Goal: Transaction & Acquisition: Register for event/course

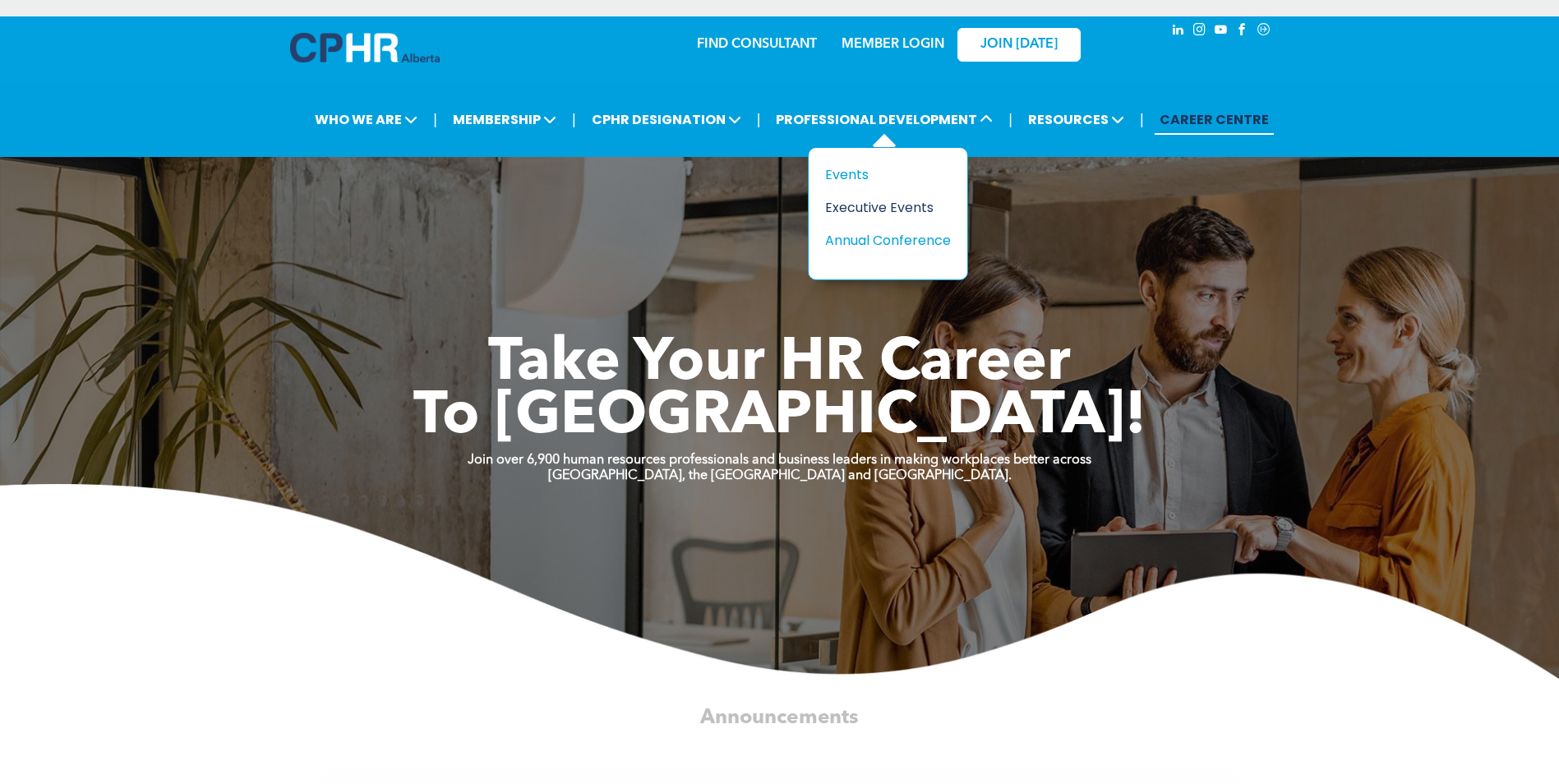
drag, startPoint x: 859, startPoint y: 179, endPoint x: 952, endPoint y: 198, distance: 94.9
click at [859, 179] on div "Events" at bounding box center [881, 175] width 113 height 21
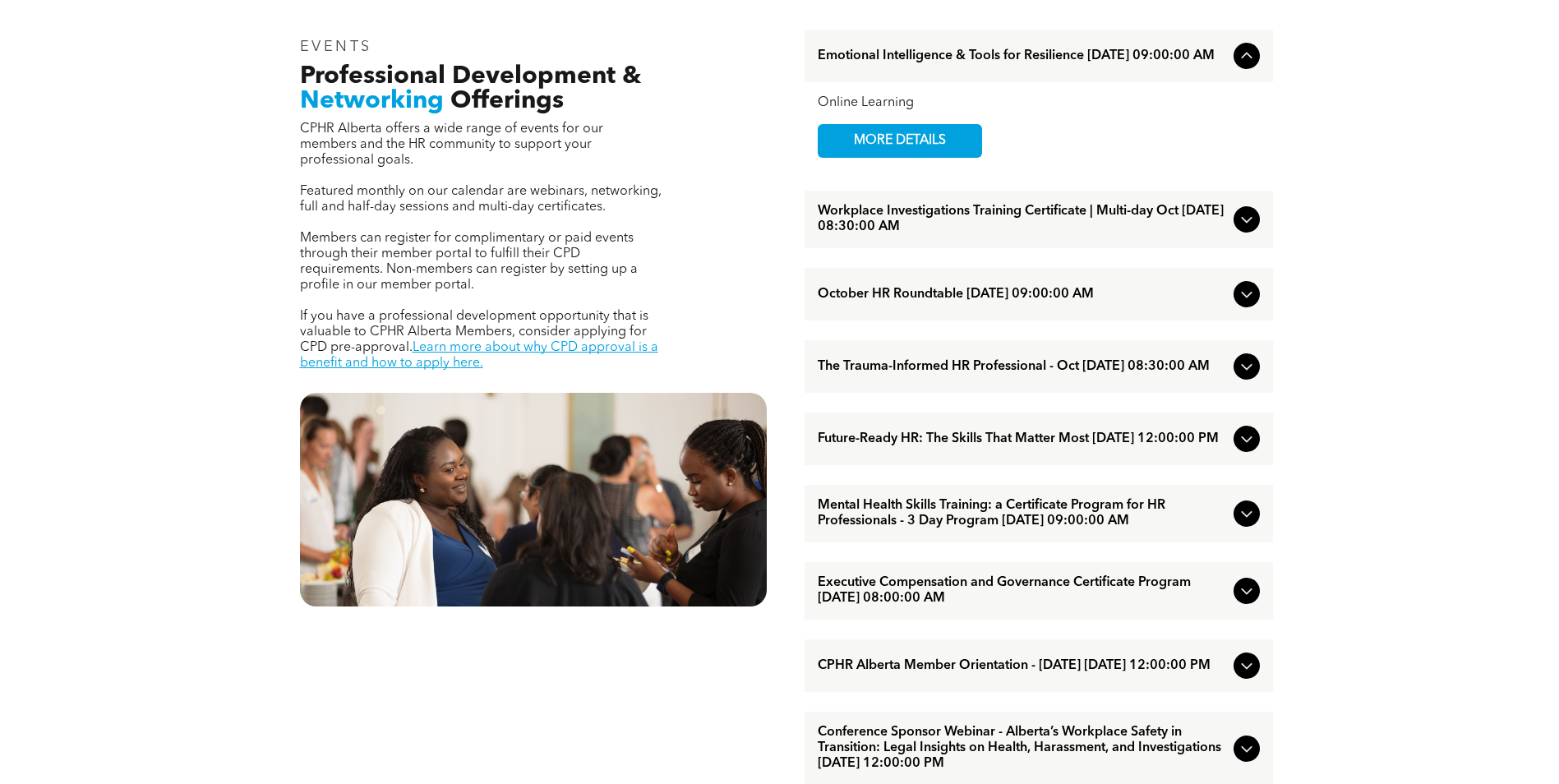
scroll to position [575, 0]
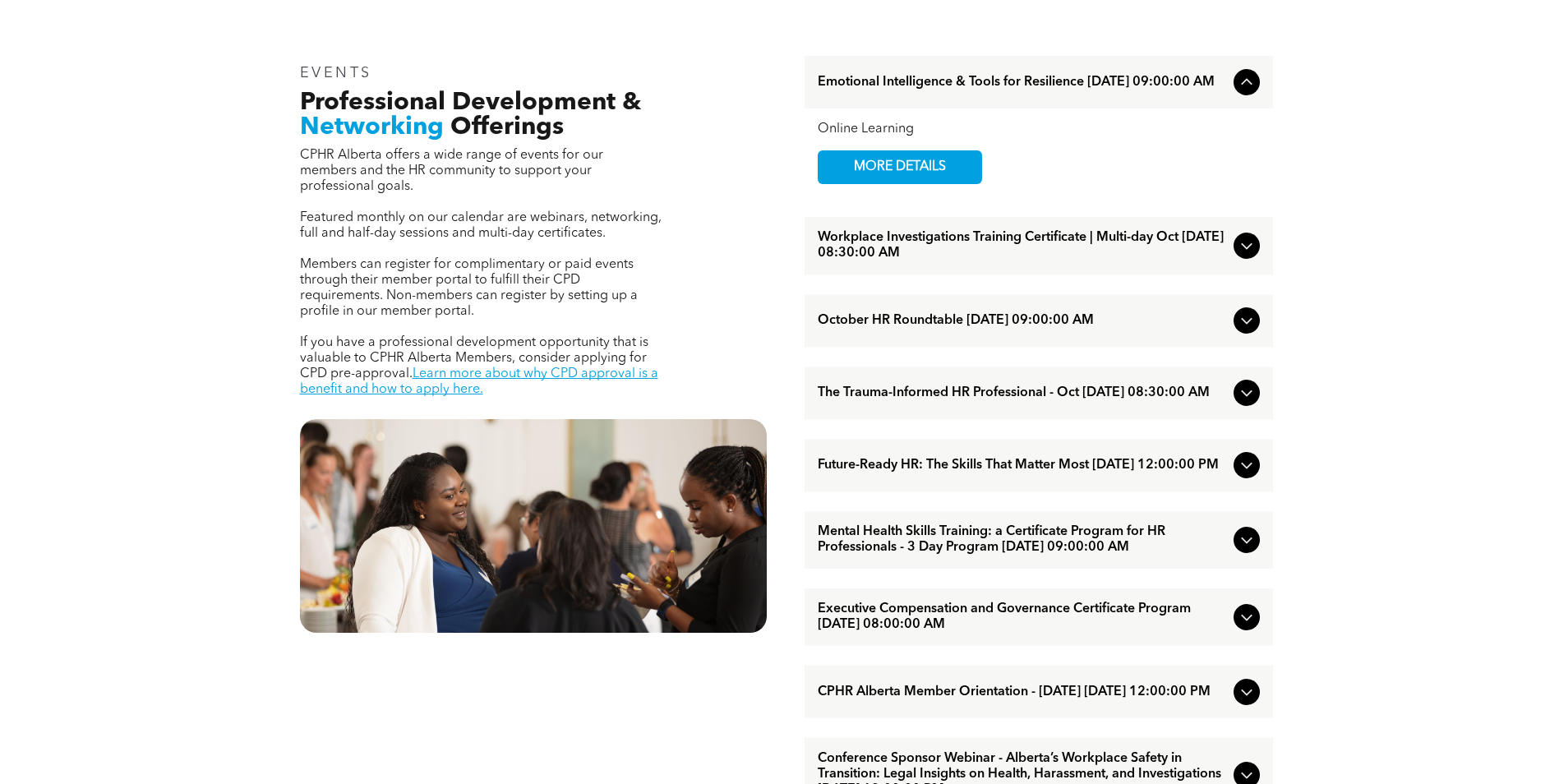
click at [1090, 248] on span "Workplace Investigations Training Certificate | Multi-day Oct [DATE] 08:30:00 AM" at bounding box center [1022, 245] width 410 height 31
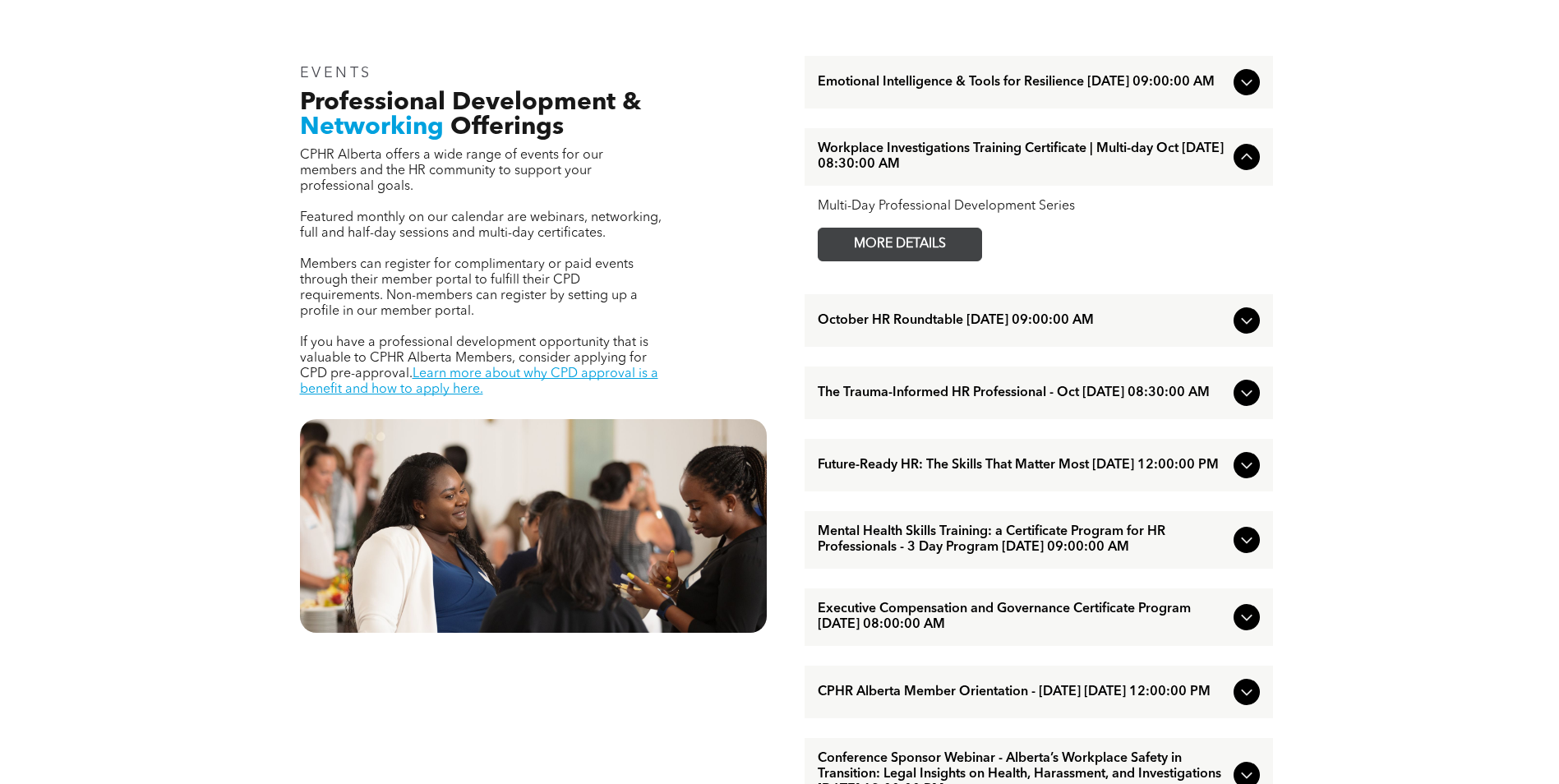
click at [948, 245] on span "MORE DETAILS" at bounding box center [900, 244] width 130 height 32
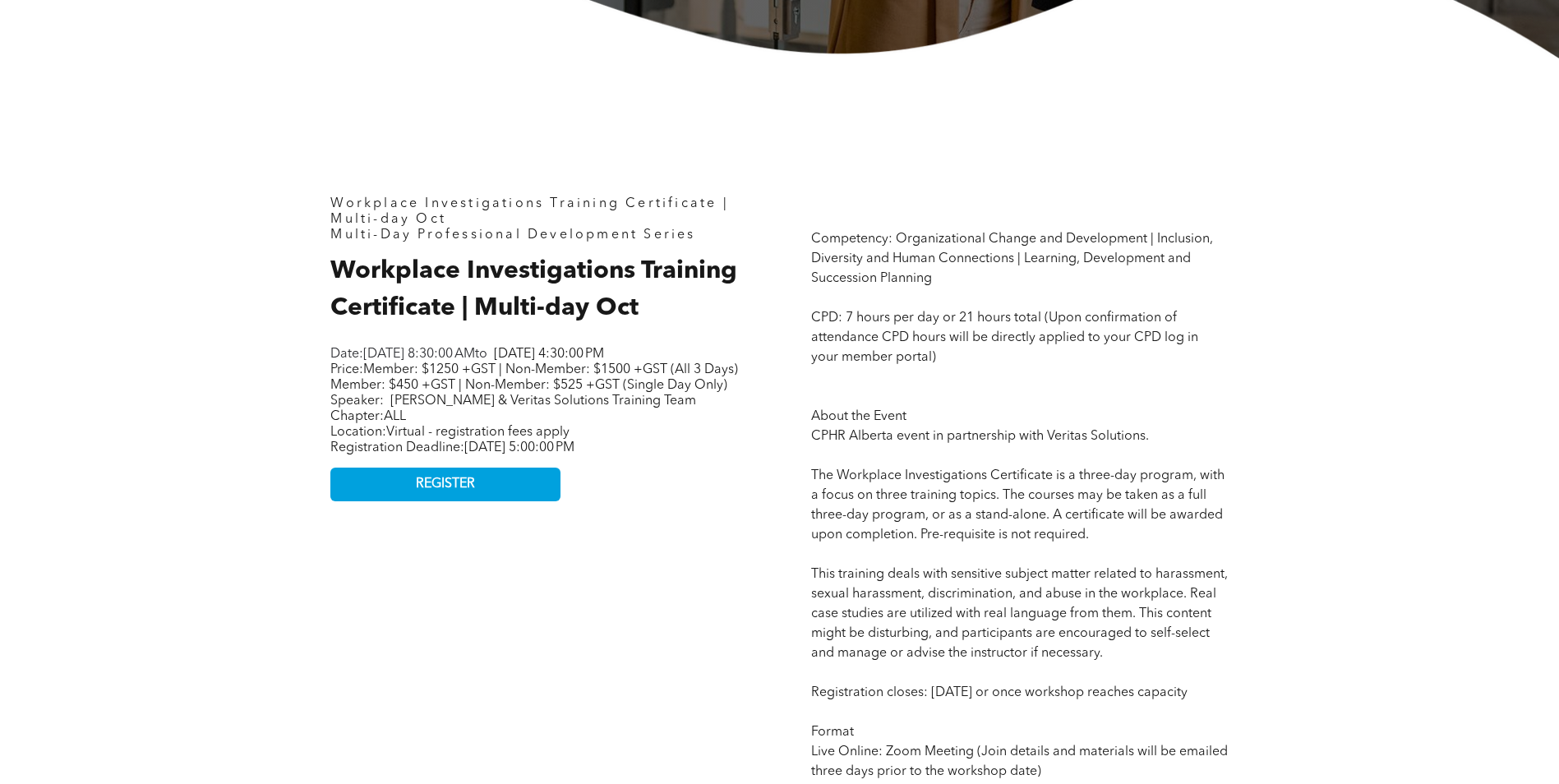
scroll to position [739, 0]
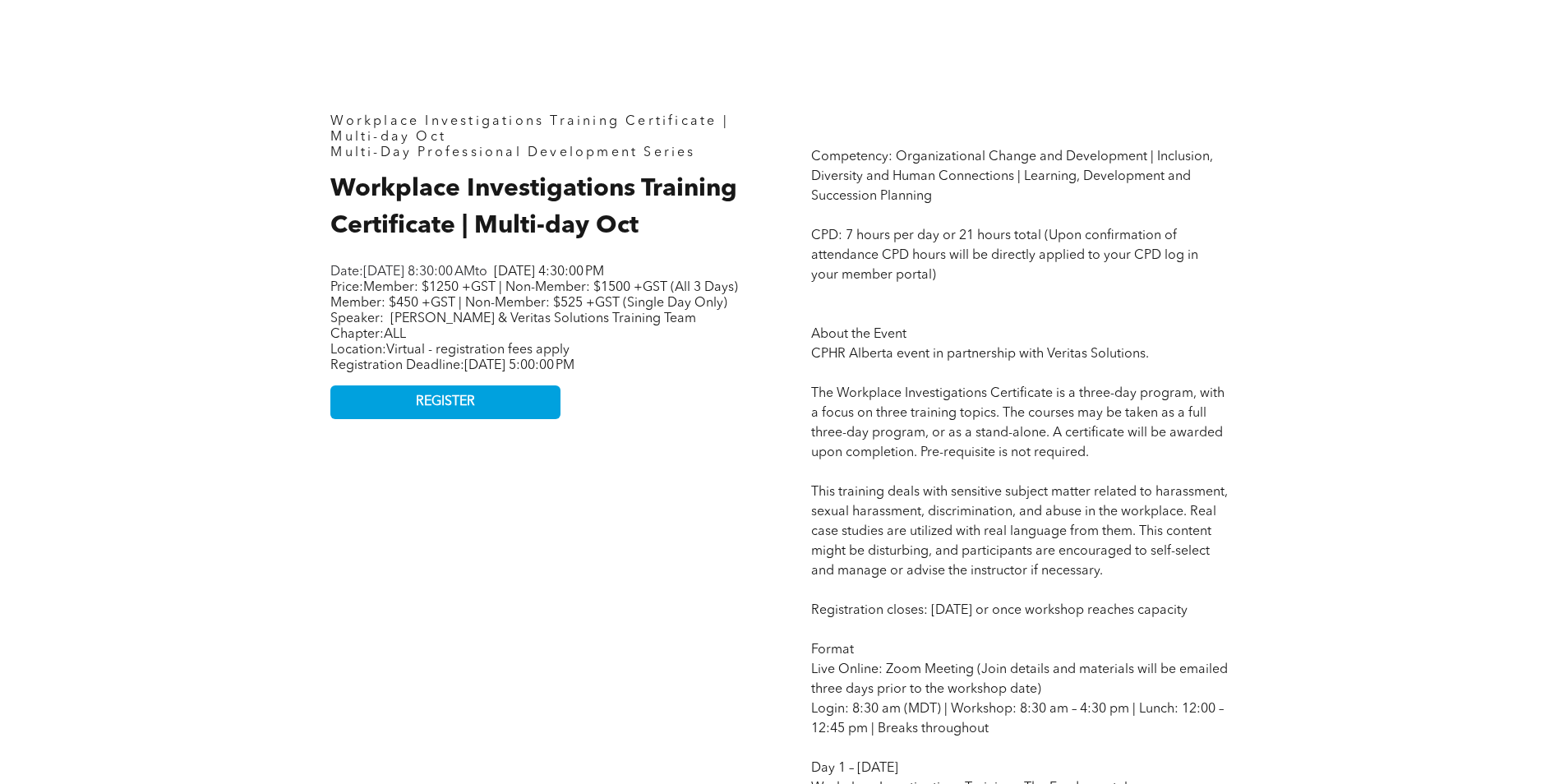
drag, startPoint x: 1414, startPoint y: 691, endPoint x: 832, endPoint y: 493, distance: 614.8
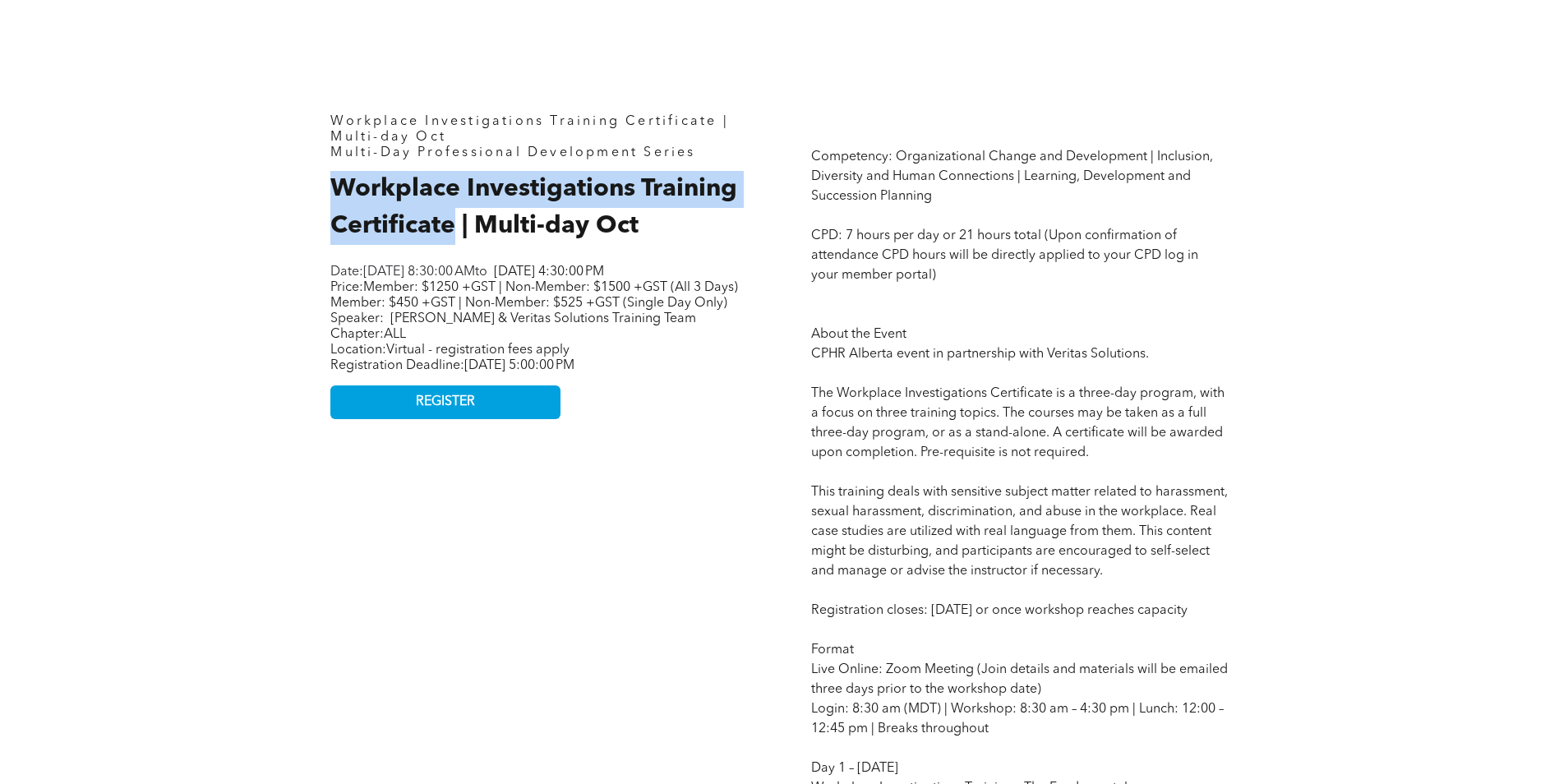
drag, startPoint x: 332, startPoint y: 186, endPoint x: 454, endPoint y: 227, distance: 128.7
click at [454, 227] on span "Workplace Investigations Training Certificate | Multi-day Oct" at bounding box center [534, 207] width 407 height 62
copy span "Workplace Investigations Training Certificate"
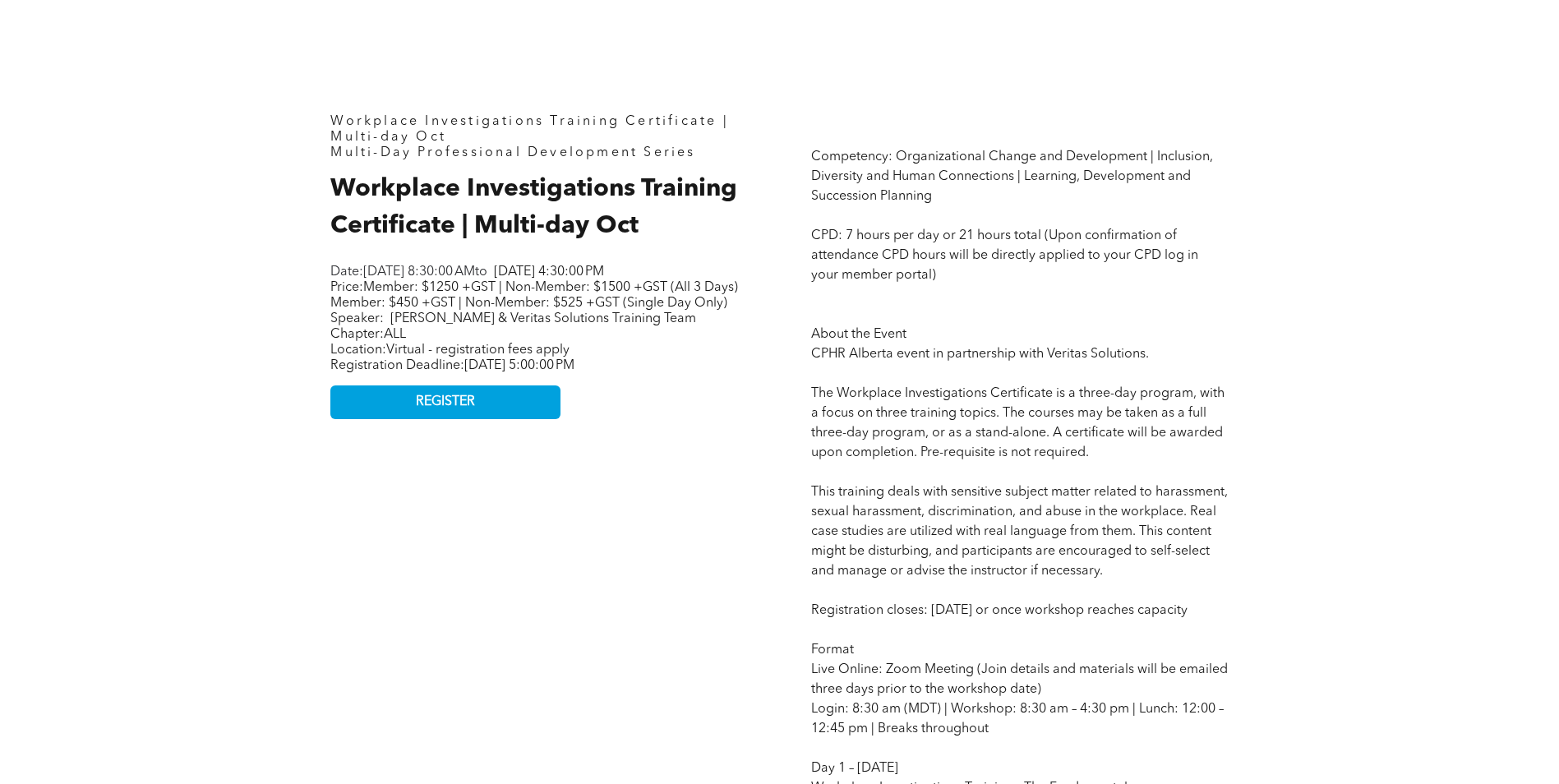
click at [499, 419] on link "REGISTER" at bounding box center [446, 402] width 230 height 33
